Goal: Task Accomplishment & Management: Manage account settings

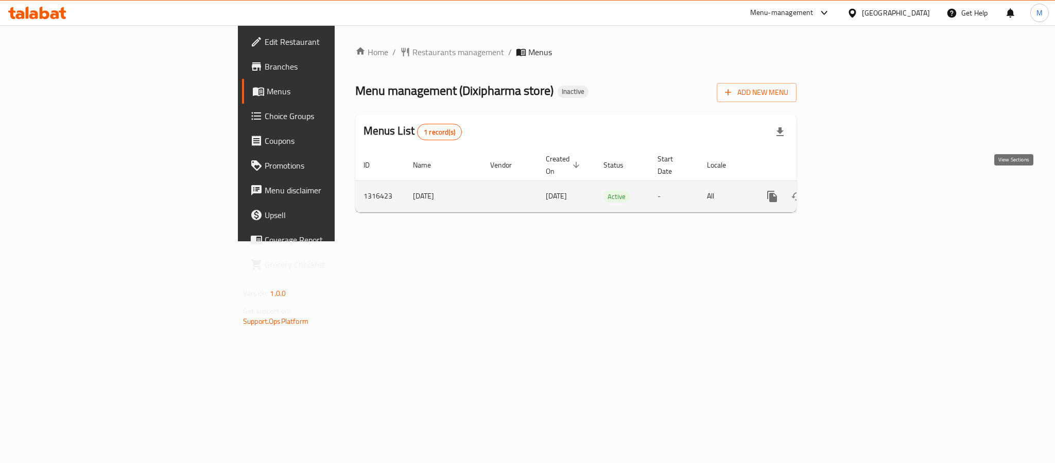
click at [852, 192] on icon "enhanced table" at bounding box center [846, 196] width 9 height 9
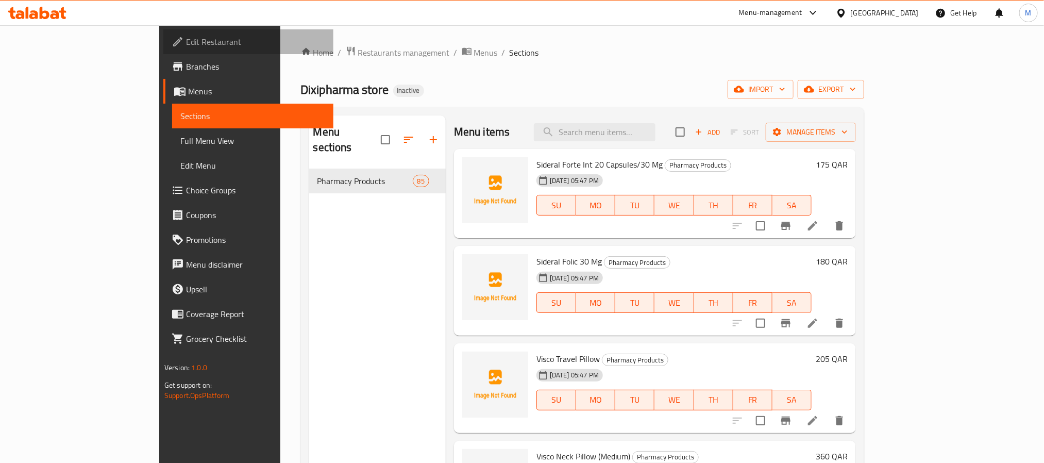
click at [186, 37] on span "Edit Restaurant" at bounding box center [255, 42] width 139 height 12
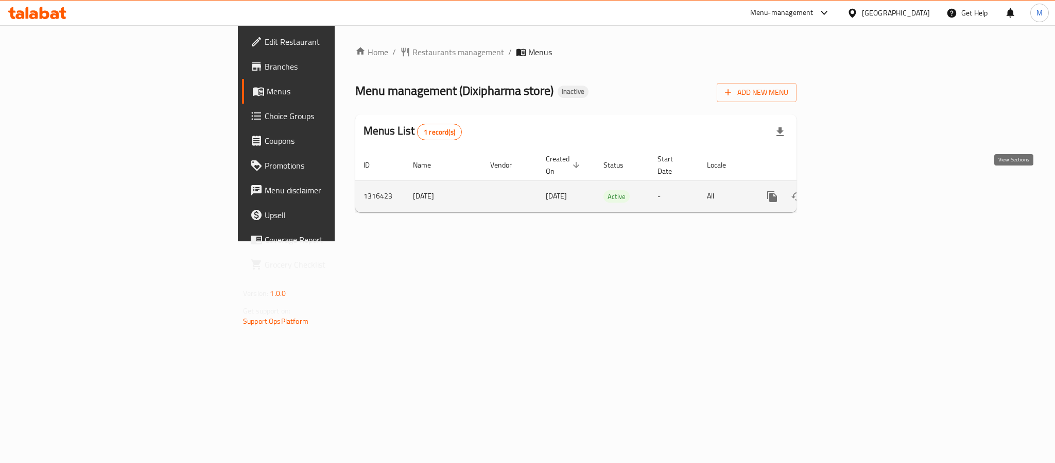
click at [853, 190] on icon "enhanced table" at bounding box center [847, 196] width 12 height 12
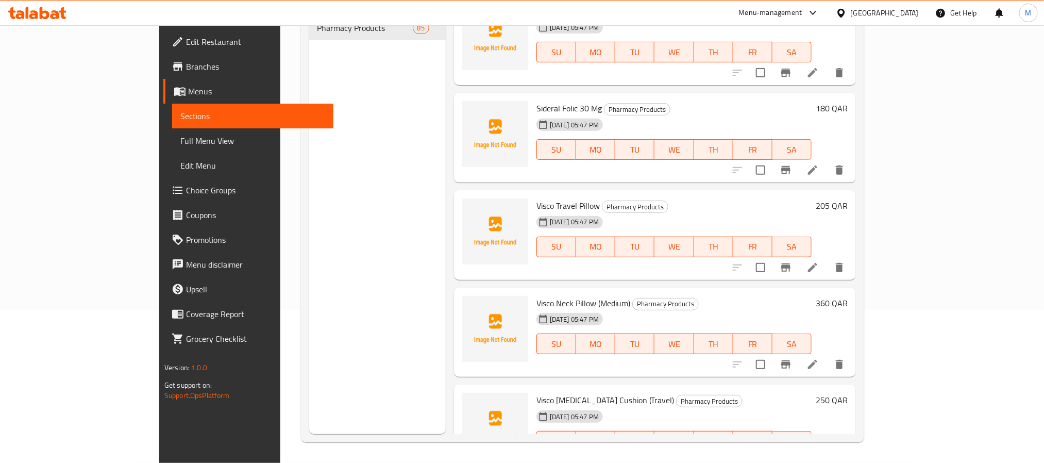
drag, startPoint x: 56, startPoint y: 37, endPoint x: 211, endPoint y: 121, distance: 175.6
click at [186, 37] on span "Edit Restaurant" at bounding box center [255, 42] width 139 height 12
